Goal: Transaction & Acquisition: Purchase product/service

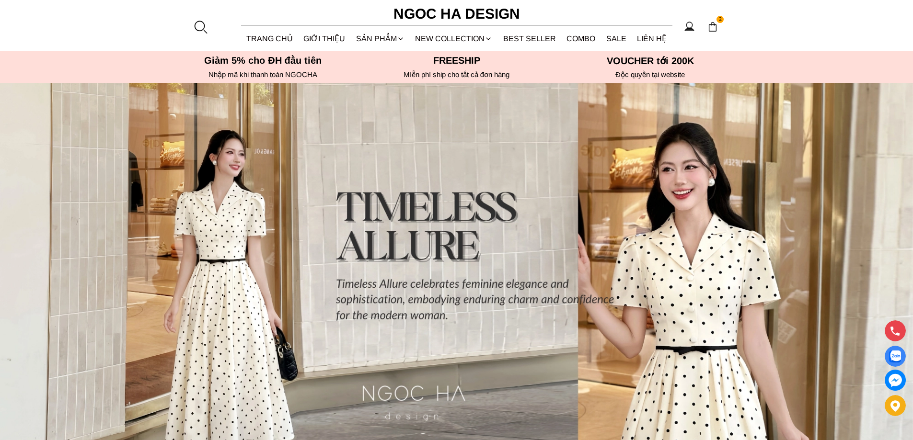
click at [203, 27] on div at bounding box center [200, 27] width 14 height 14
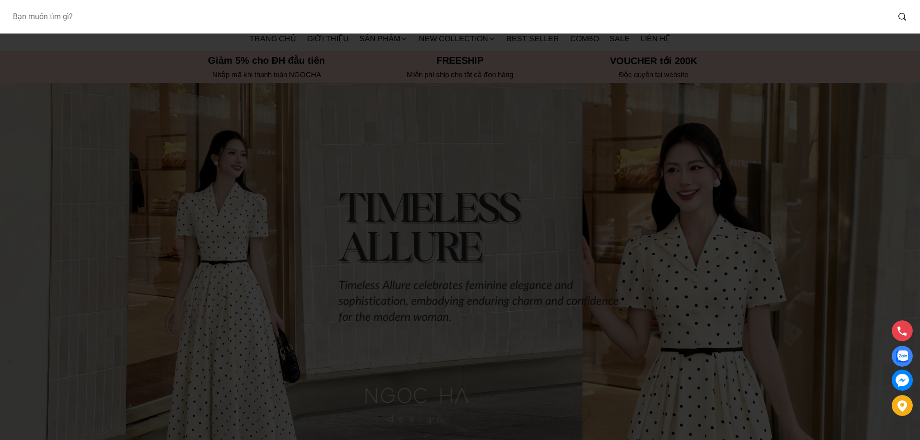
click at [134, 16] on input "Input search Bạn muốn tìm gì?" at bounding box center [447, 17] width 885 height 22
type input "D713"
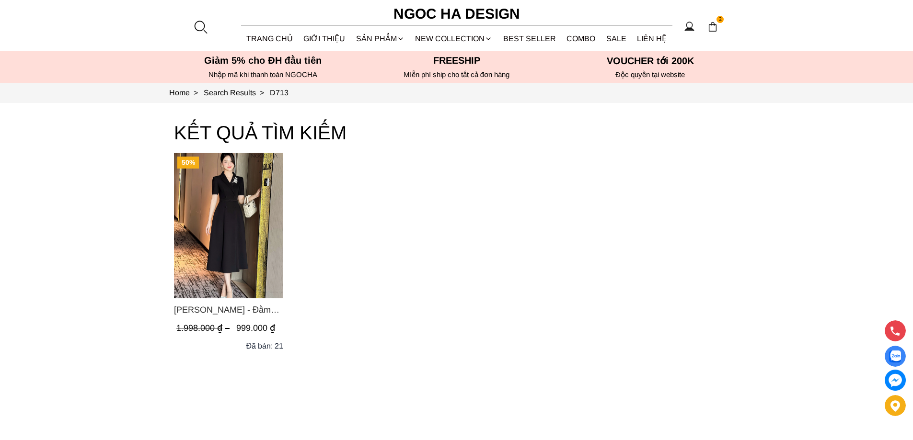
click at [244, 239] on img "Product image - Irene Dress - Đầm Vest Dáng Xòe Kèm Đai D713" at bounding box center [228, 226] width 109 height 146
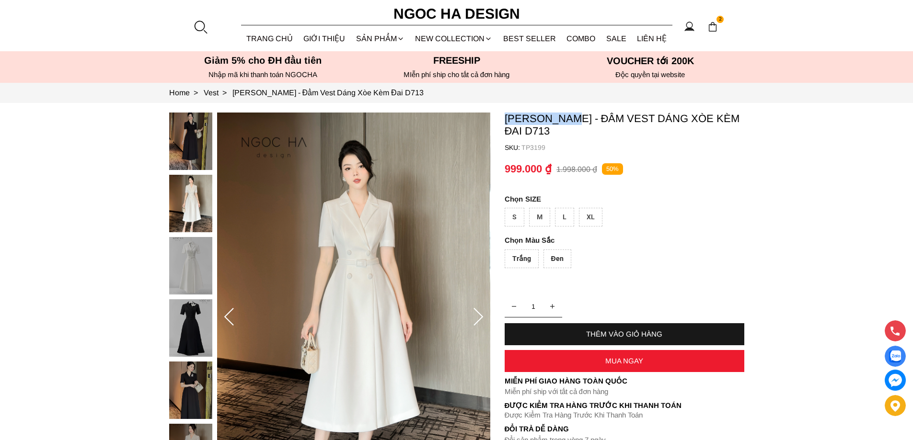
drag, startPoint x: 513, startPoint y: 114, endPoint x: 575, endPoint y: 113, distance: 61.3
click at [575, 113] on p "[PERSON_NAME] - Đầm Vest Dáng Xòe Kèm Đai D713" at bounding box center [625, 125] width 240 height 25
